Goal: Transaction & Acquisition: Purchase product/service

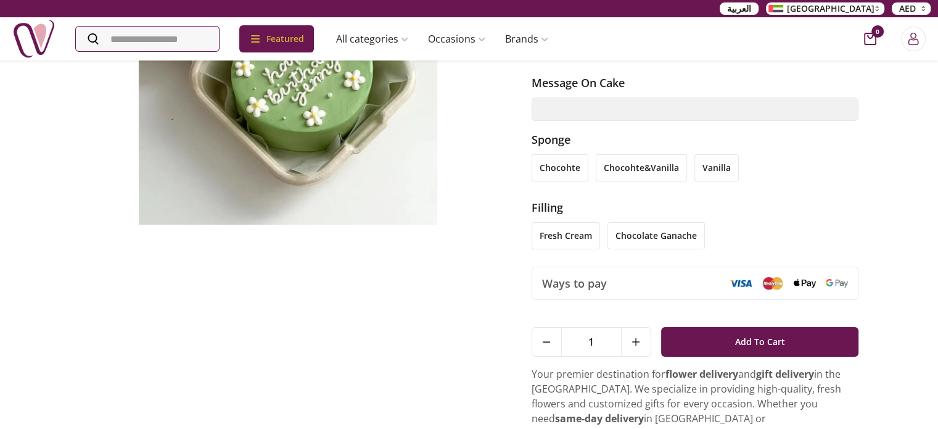
scroll to position [196, 0]
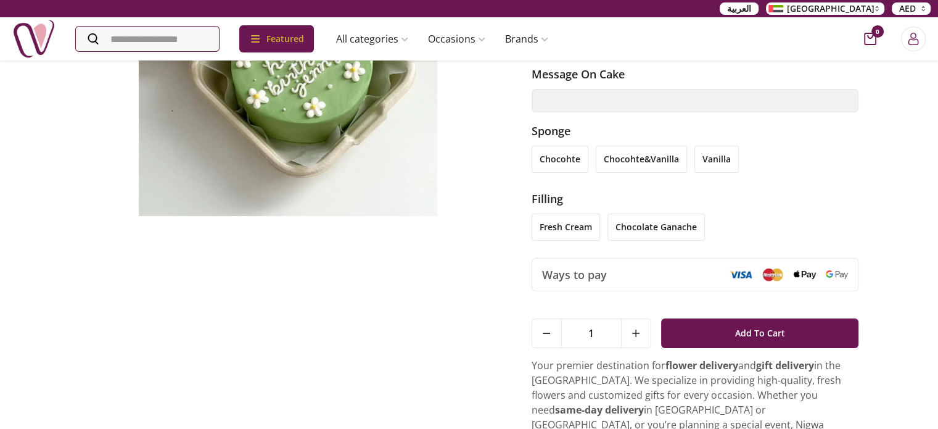
click at [542, 163] on li "chocohte" at bounding box center [560, 159] width 57 height 27
click at [632, 162] on li "chocohte&vanilla" at bounding box center [641, 159] width 91 height 27
click at [698, 162] on li "vanilla" at bounding box center [717, 159] width 44 height 27
click at [582, 228] on li "fresh cream" at bounding box center [566, 226] width 68 height 27
click at [635, 229] on li "chocolate ganache" at bounding box center [656, 226] width 97 height 27
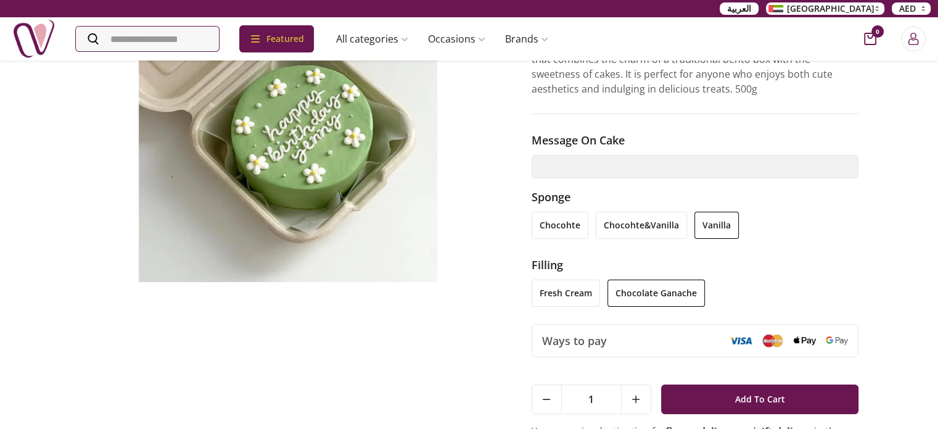
scroll to position [134, 0]
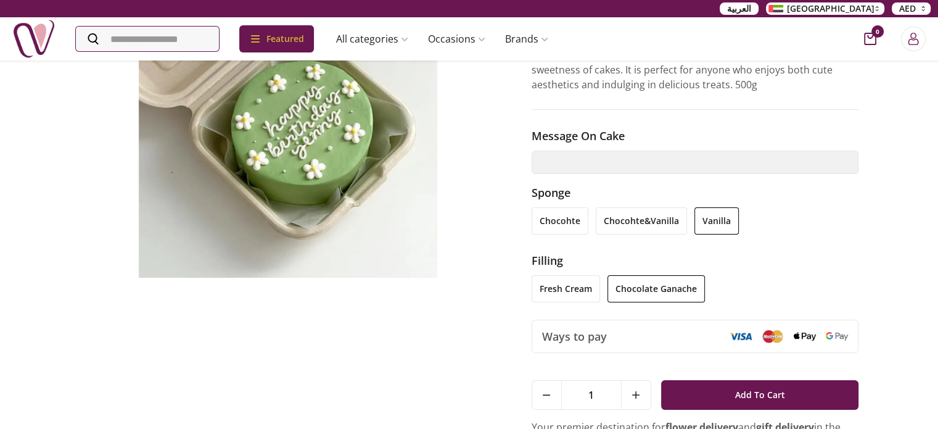
click at [578, 285] on li "fresh cream" at bounding box center [566, 288] width 68 height 27
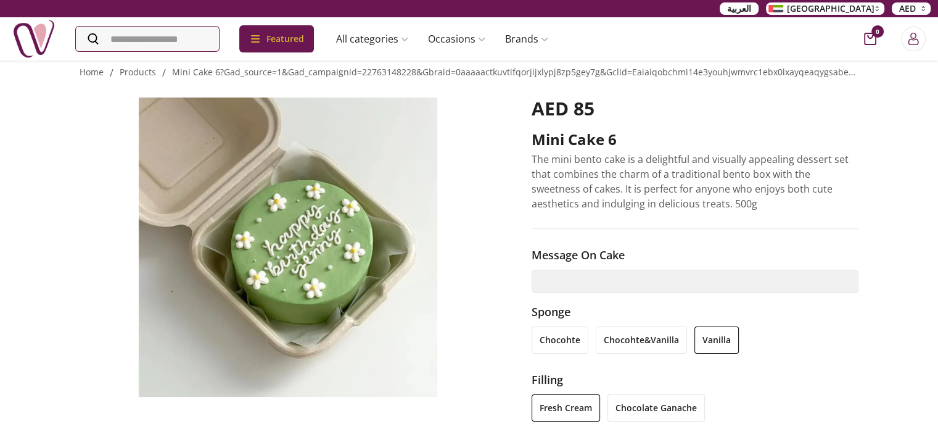
scroll to position [0, 0]
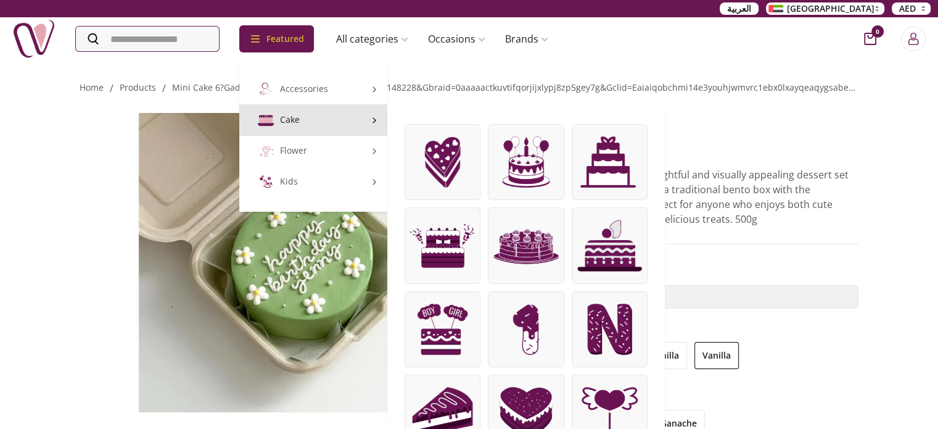
click at [469, 156] on img at bounding box center [442, 162] width 75 height 75
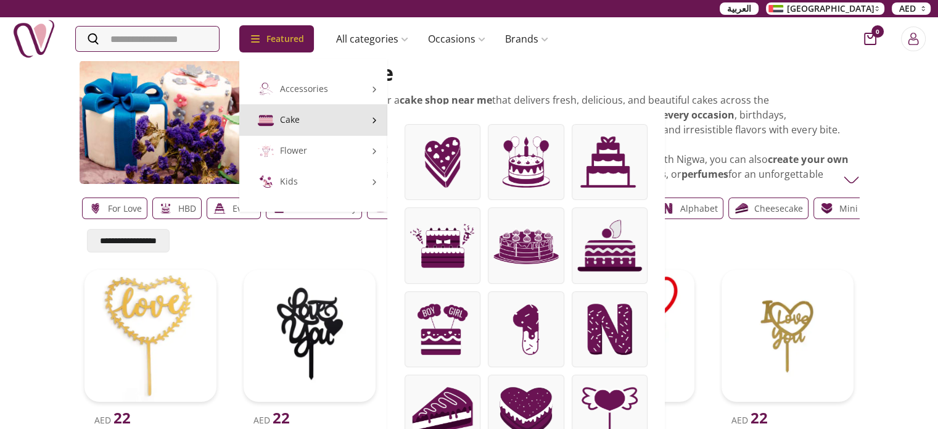
click at [316, 123] on link "Cake" at bounding box center [313, 119] width 148 height 31
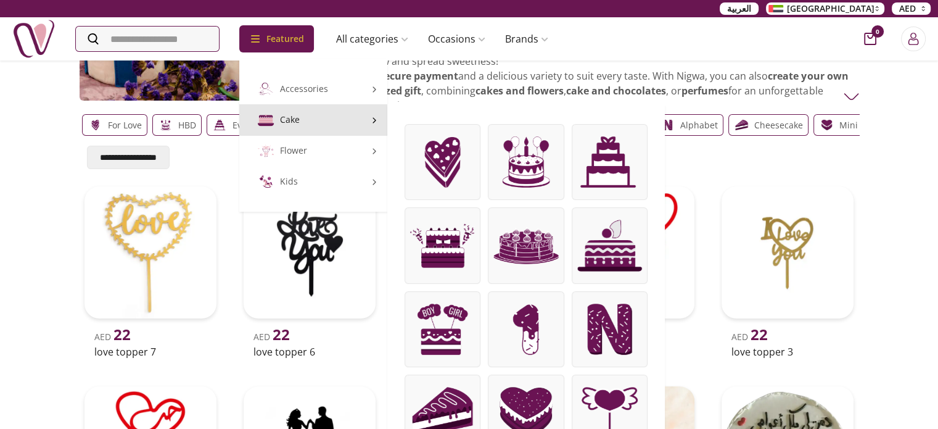
scroll to position [123, 0]
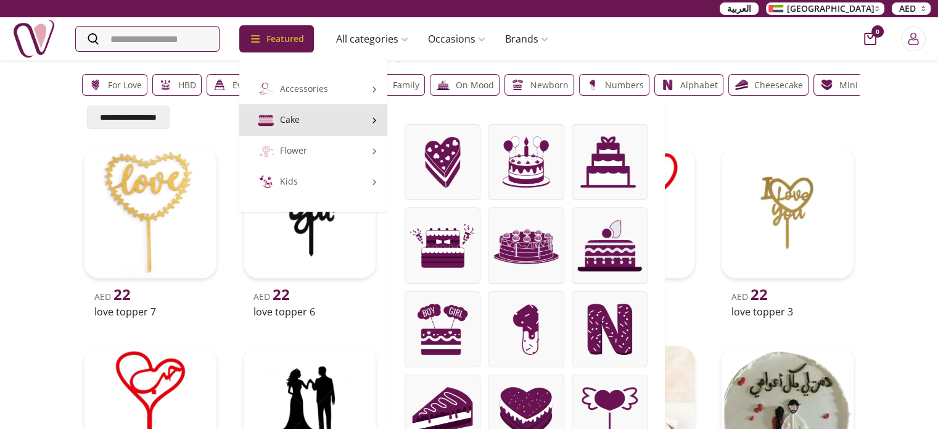
click at [463, 408] on img at bounding box center [442, 412] width 75 height 75
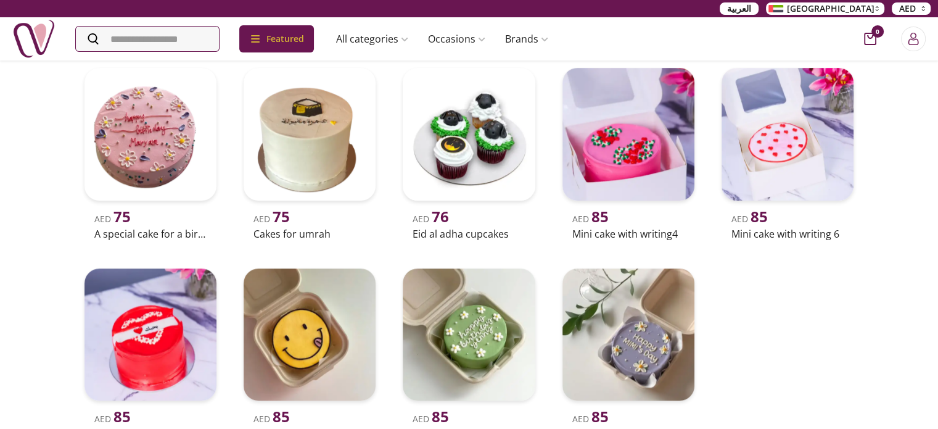
scroll to position [864, 0]
